Goal: Task Accomplishment & Management: Use online tool/utility

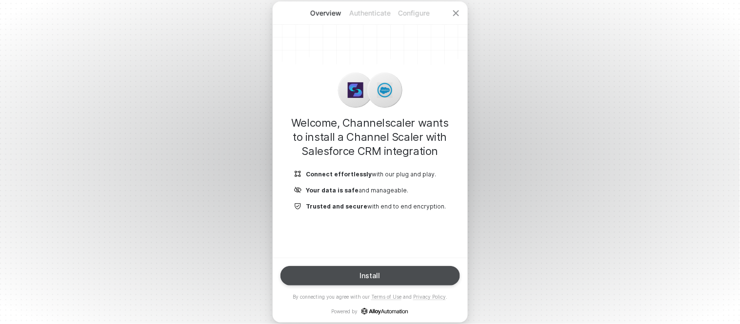
click at [372, 279] on div "Install" at bounding box center [370, 276] width 20 height 8
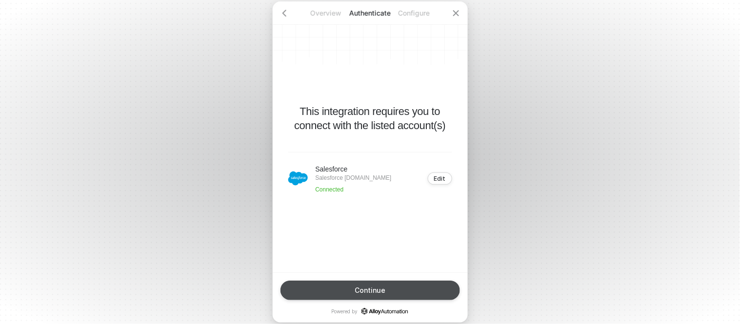
click at [374, 294] on div "Continue" at bounding box center [370, 291] width 31 height 8
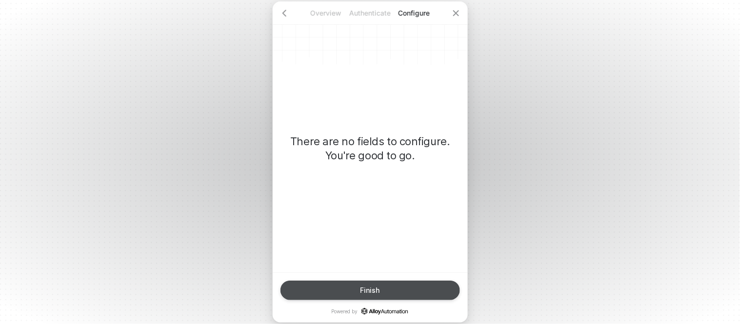
click at [329, 288] on button "Finish" at bounding box center [371, 291] width 180 height 20
